Goal: Information Seeking & Learning: Find specific page/section

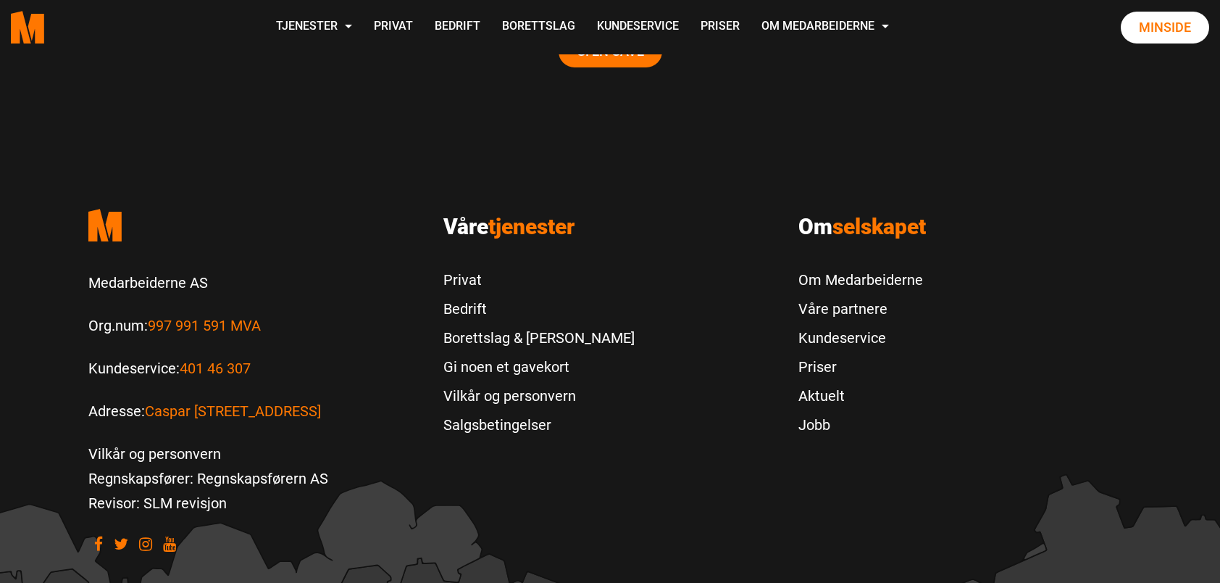
scroll to position [3181, 0]
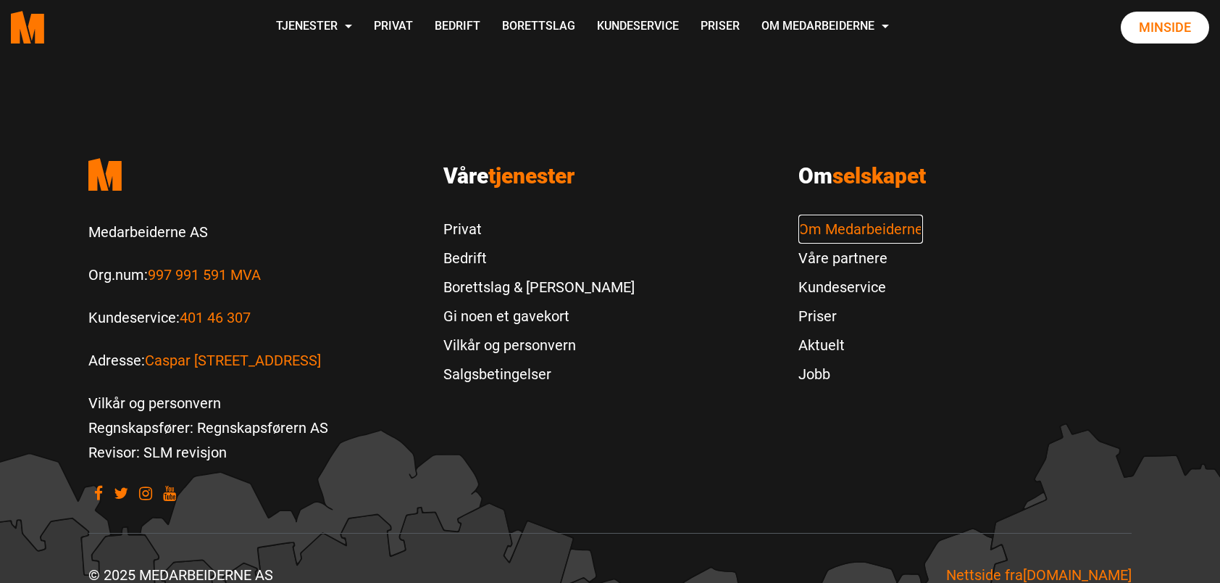
click at [897, 214] on link "Om Medarbeiderne" at bounding box center [860, 228] width 125 height 29
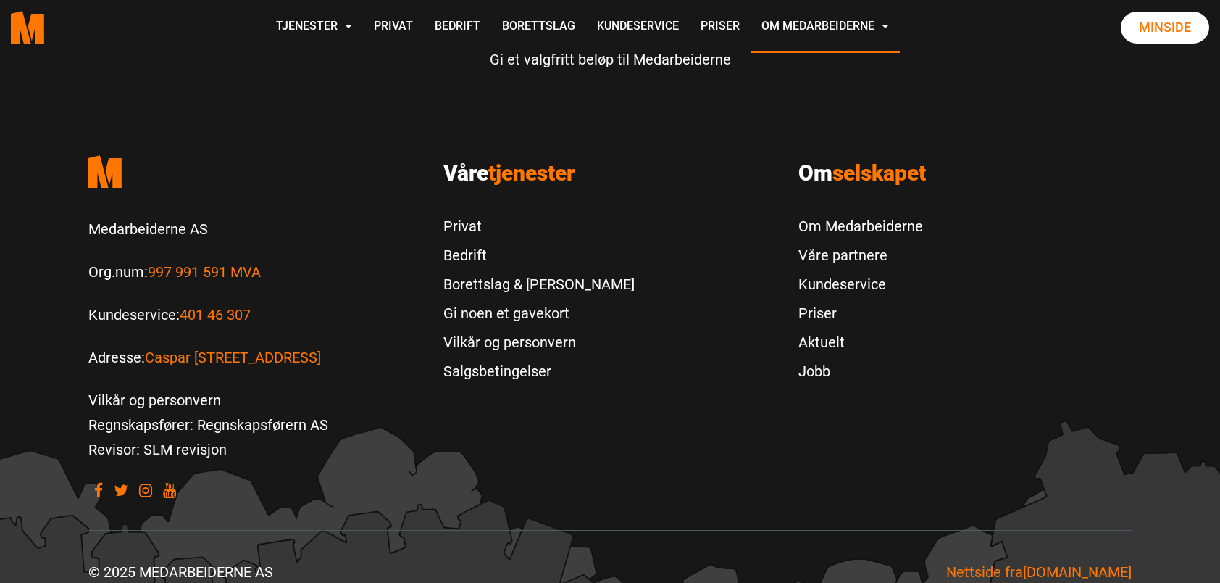
scroll to position [4623, 0]
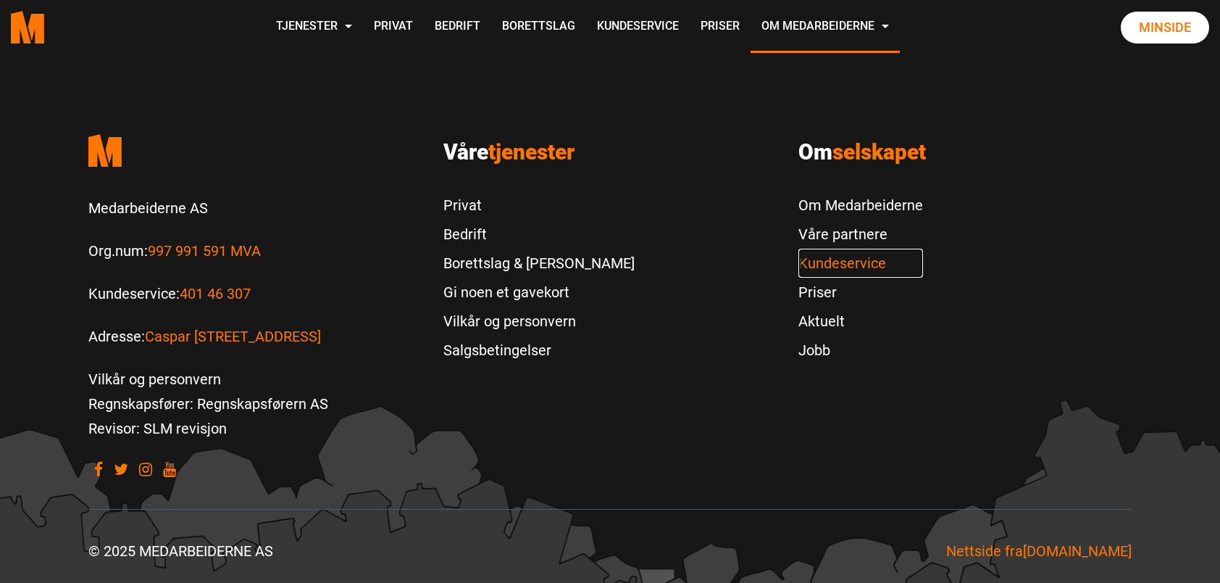
click at [848, 254] on link "Kundeservice" at bounding box center [860, 263] width 125 height 29
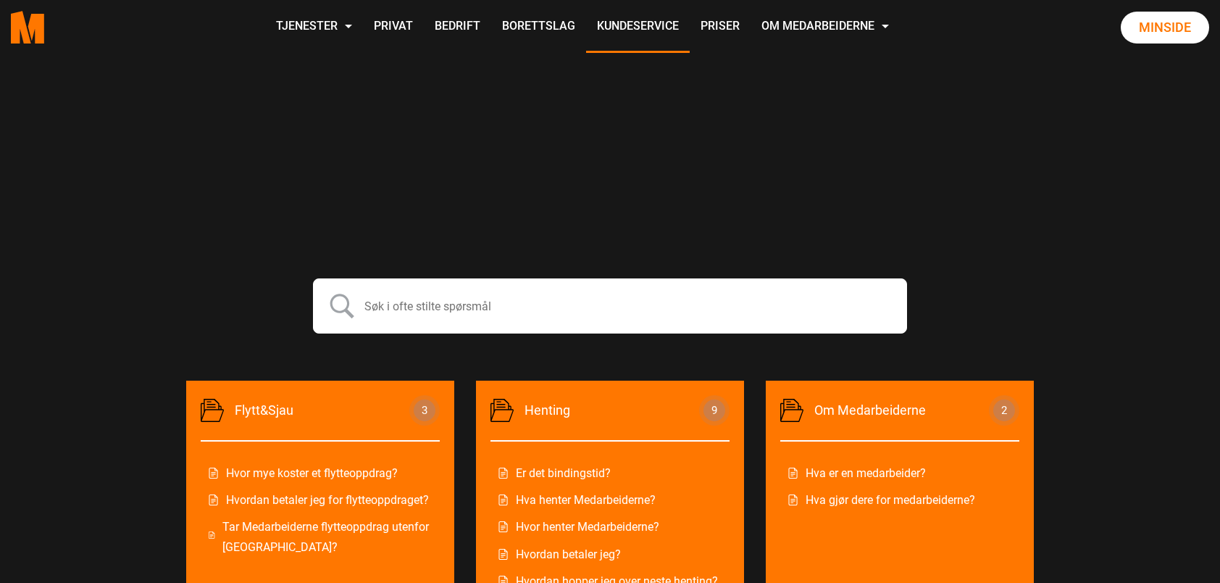
scroll to position [580, 0]
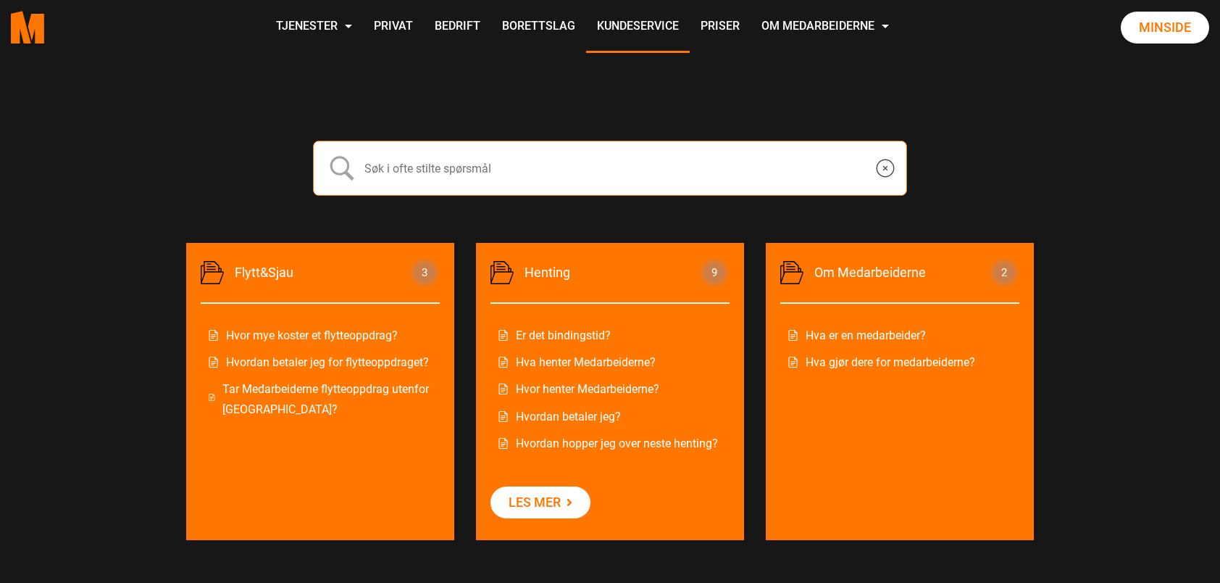
click at [548, 168] on input "text" at bounding box center [610, 168] width 594 height 55
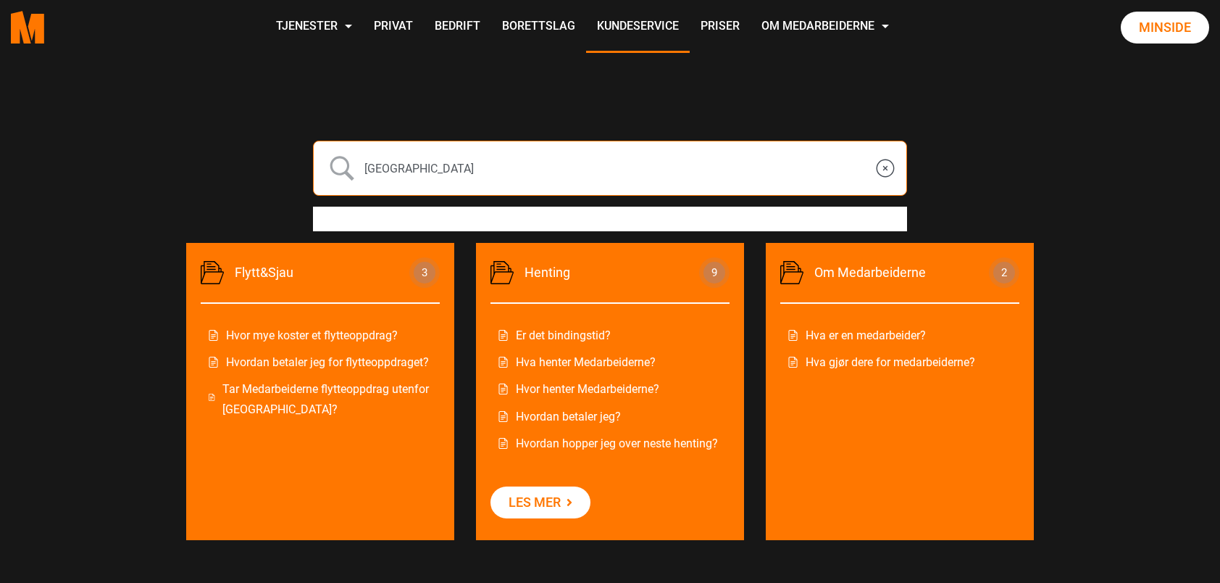
type input "Trondheim"
click at [324, 150] on input "submit" at bounding box center [342, 168] width 36 height 36
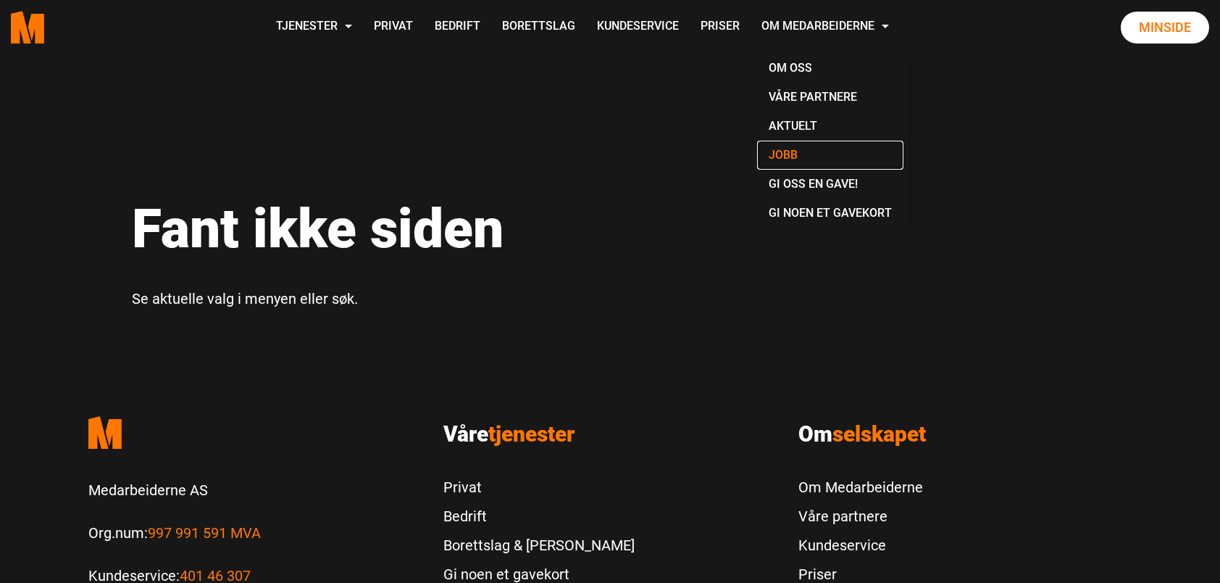
click at [791, 158] on link "Jobb" at bounding box center [830, 155] width 146 height 29
